Goal: Browse casually: Explore the website without a specific task or goal

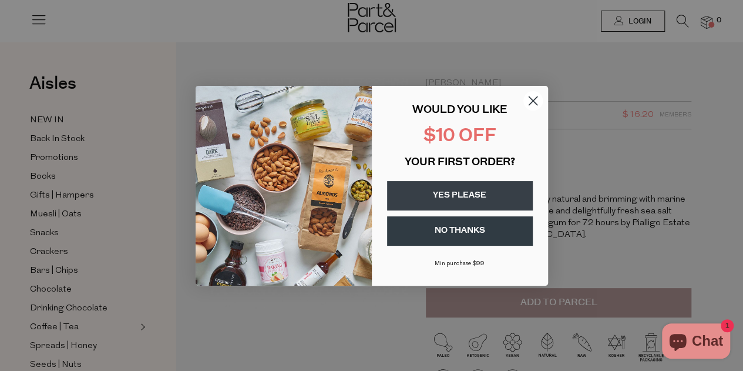
click at [530, 103] on circle "Close dialog" at bounding box center [532, 99] width 19 height 19
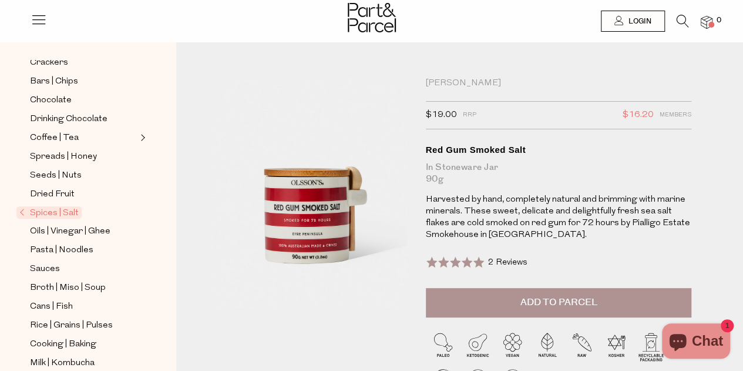
scroll to position [190, 0]
click at [48, 206] on span "Spices | Salt" at bounding box center [48, 212] width 65 height 12
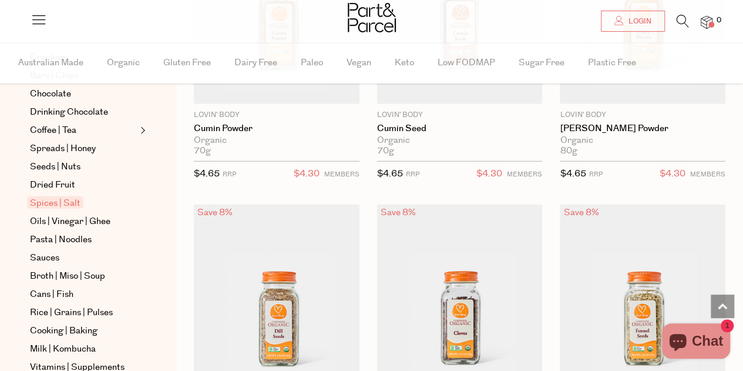
scroll to position [3808, 0]
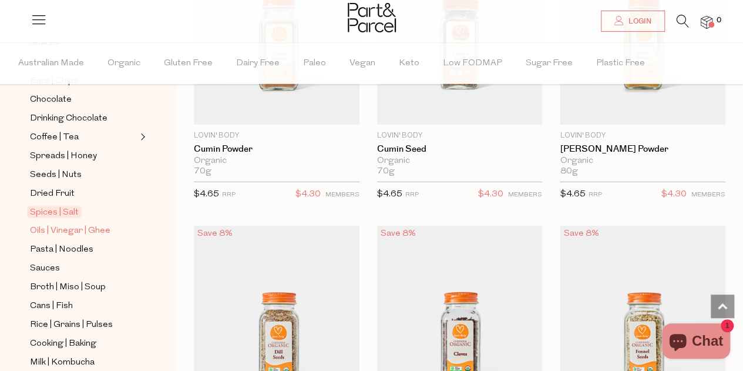
click at [70, 224] on span "Oils | Vinegar | Ghee" at bounding box center [70, 231] width 80 height 14
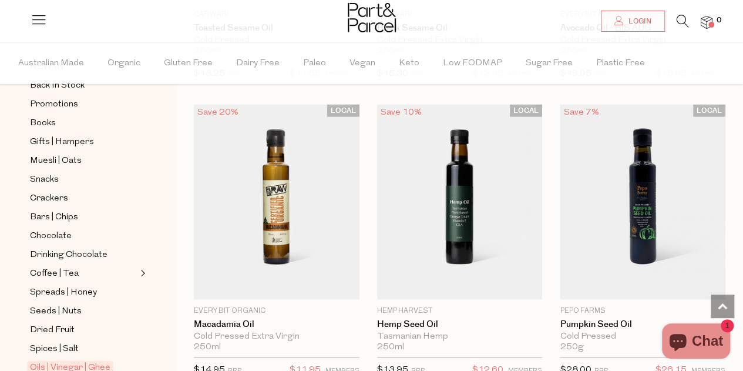
scroll to position [1234, 0]
